Goal: Information Seeking & Learning: Learn about a topic

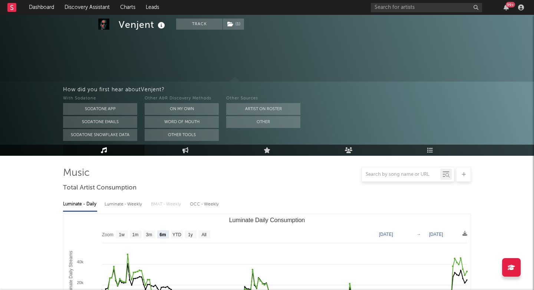
select select "6m"
select select "1w"
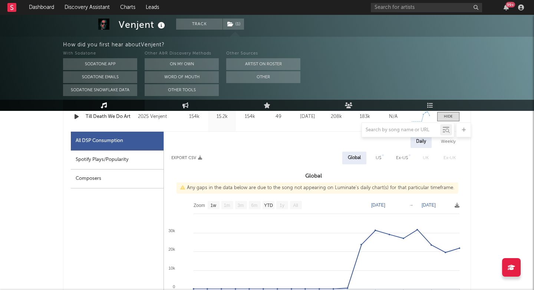
scroll to position [335, 0]
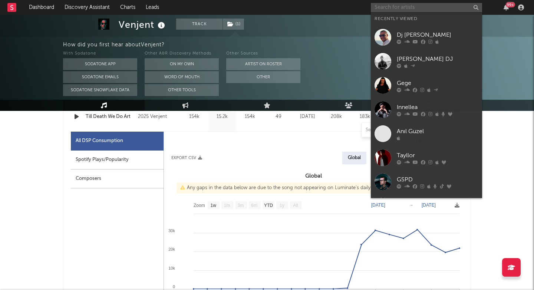
click at [392, 9] on input "text" at bounding box center [426, 7] width 111 height 9
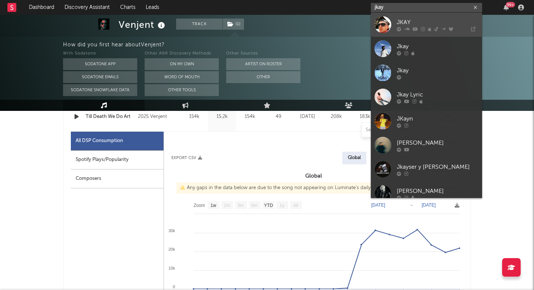
type input "jkay"
click at [398, 30] on icon at bounding box center [399, 29] width 4 height 4
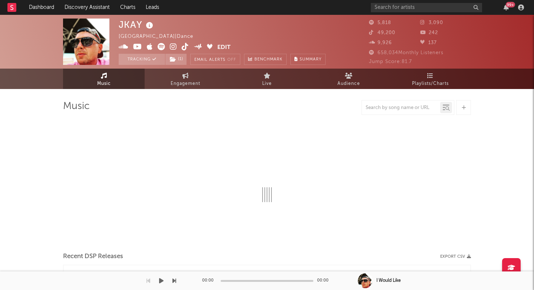
select select "6m"
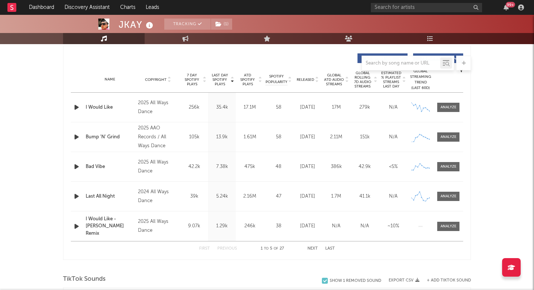
scroll to position [276, 0]
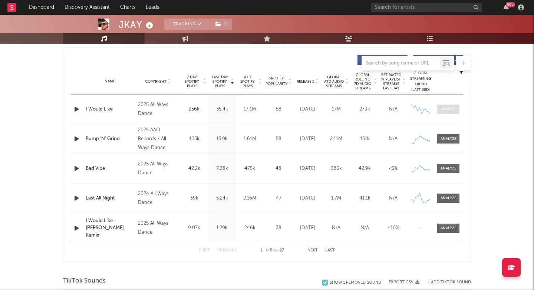
click at [448, 107] on div at bounding box center [449, 110] width 16 height 6
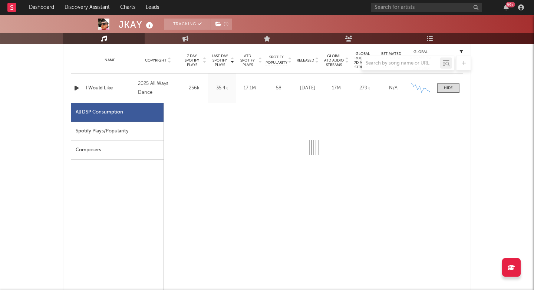
scroll to position [303, 0]
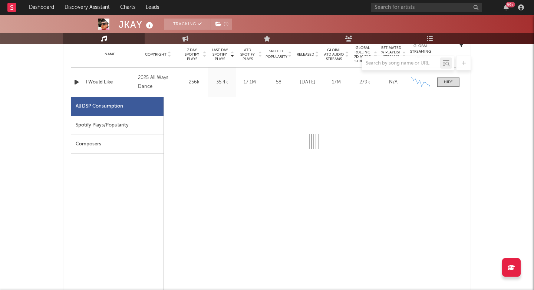
select select "6m"
